Goal: Information Seeking & Learning: Learn about a topic

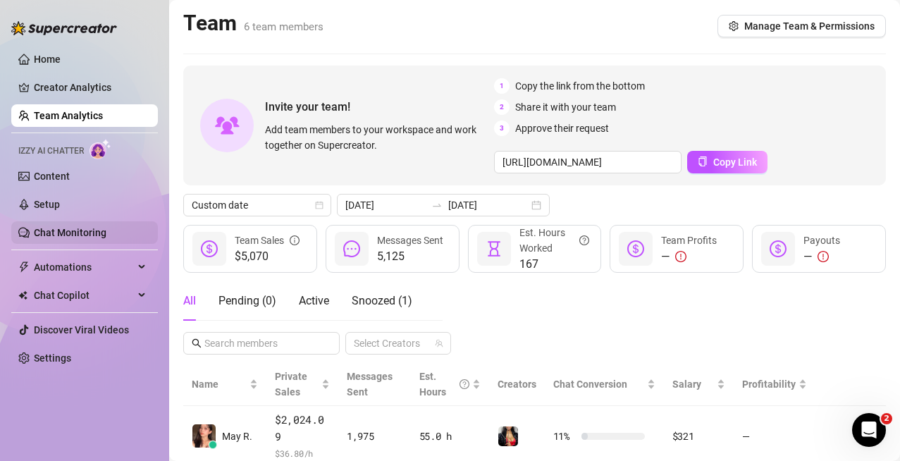
scroll to position [149, 0]
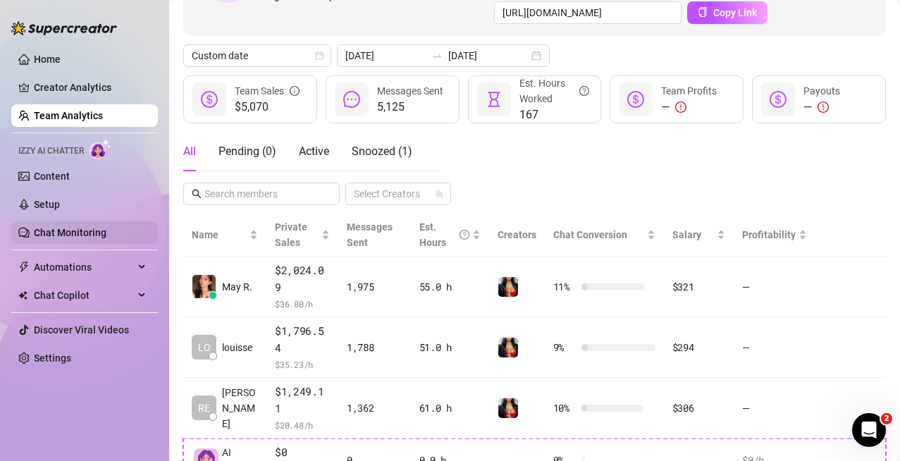
click at [65, 238] on link "Chat Monitoring" at bounding box center [70, 232] width 73 height 11
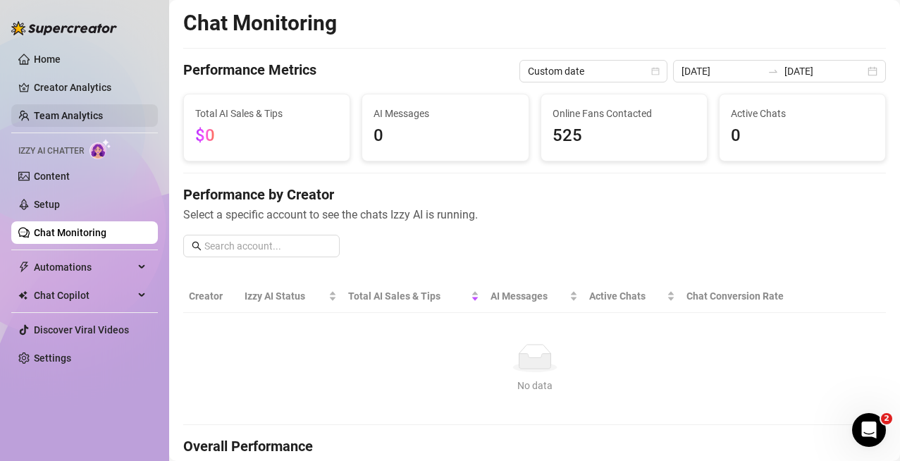
click at [49, 114] on link "Team Analytics" at bounding box center [68, 115] width 69 height 11
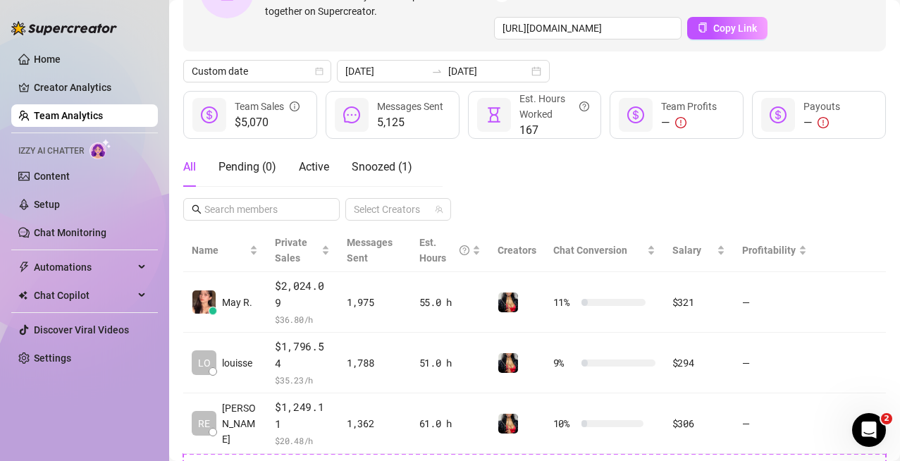
scroll to position [193, 0]
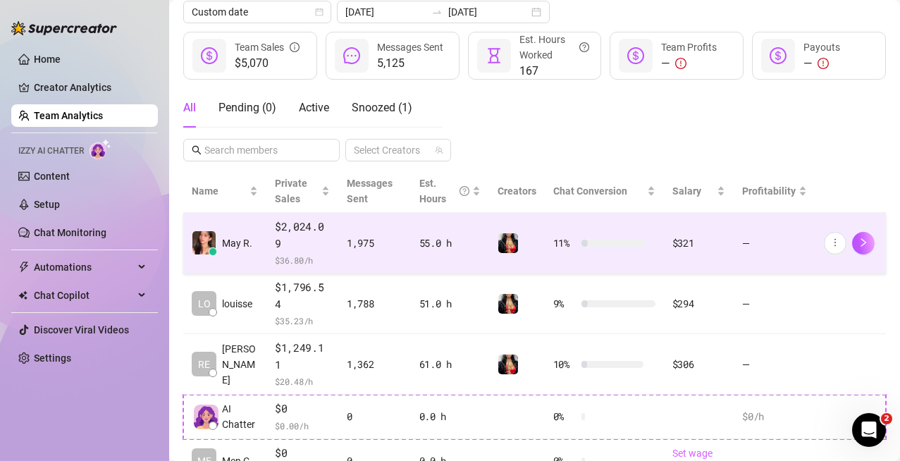
click at [602, 253] on td "11 %" at bounding box center [604, 243] width 119 height 61
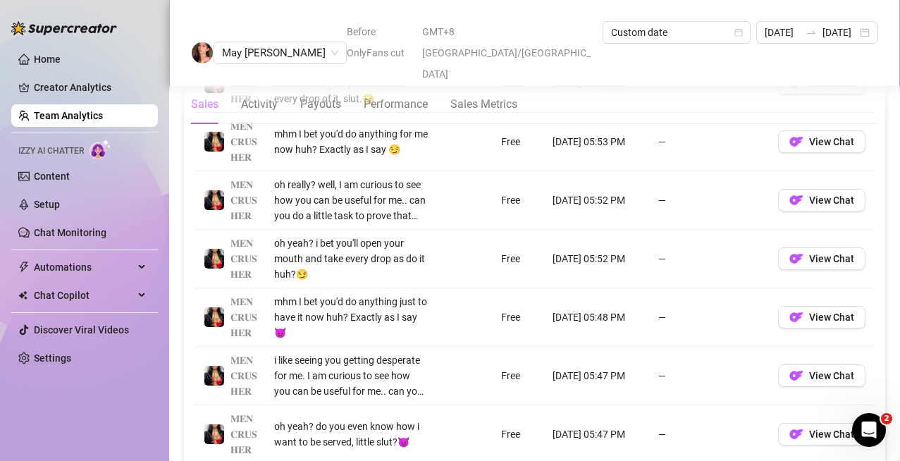
scroll to position [1068, 0]
